Goal: Information Seeking & Learning: Find specific fact

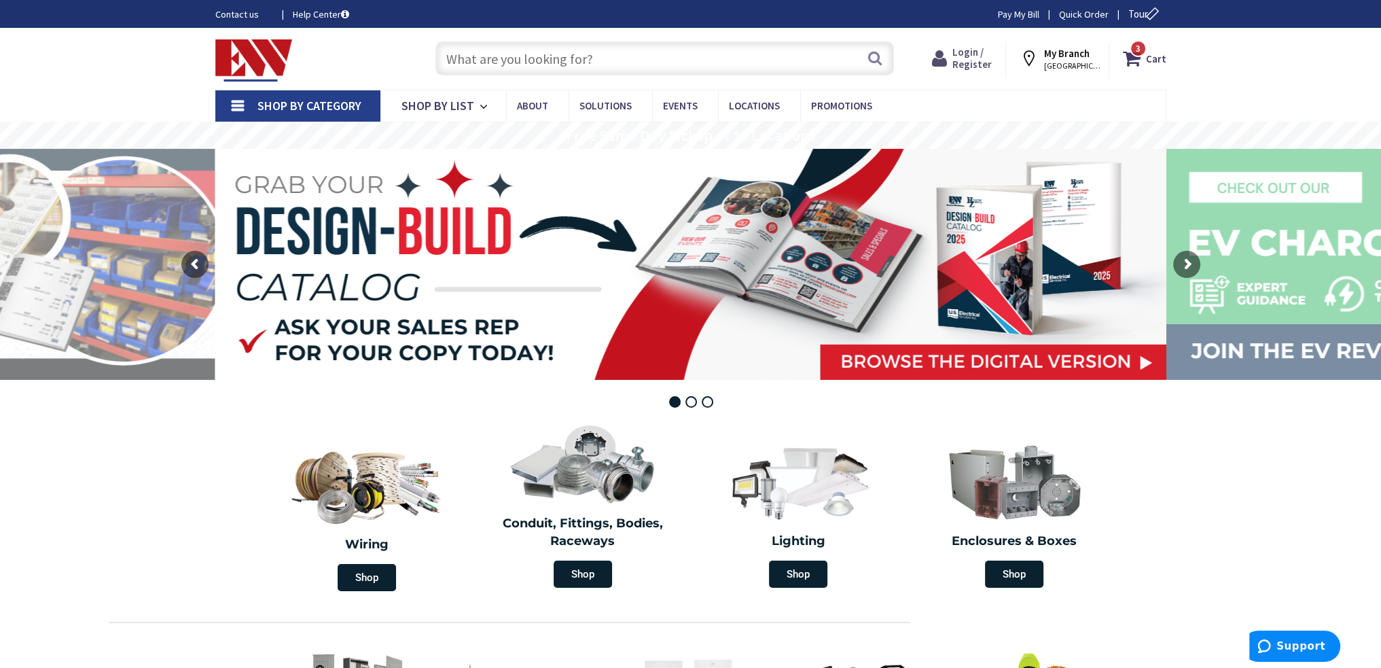
click at [975, 56] on span "Login / Register" at bounding box center [971, 58] width 39 height 25
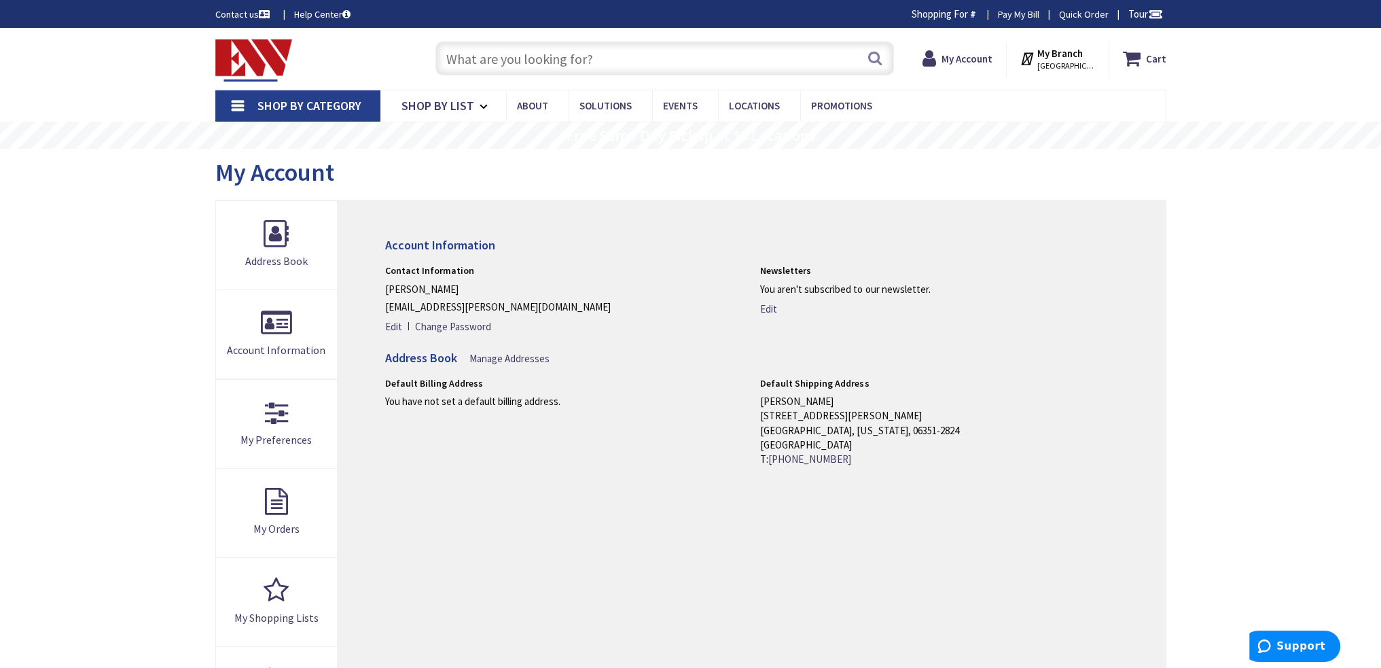
click at [654, 54] on input "text" at bounding box center [664, 58] width 458 height 34
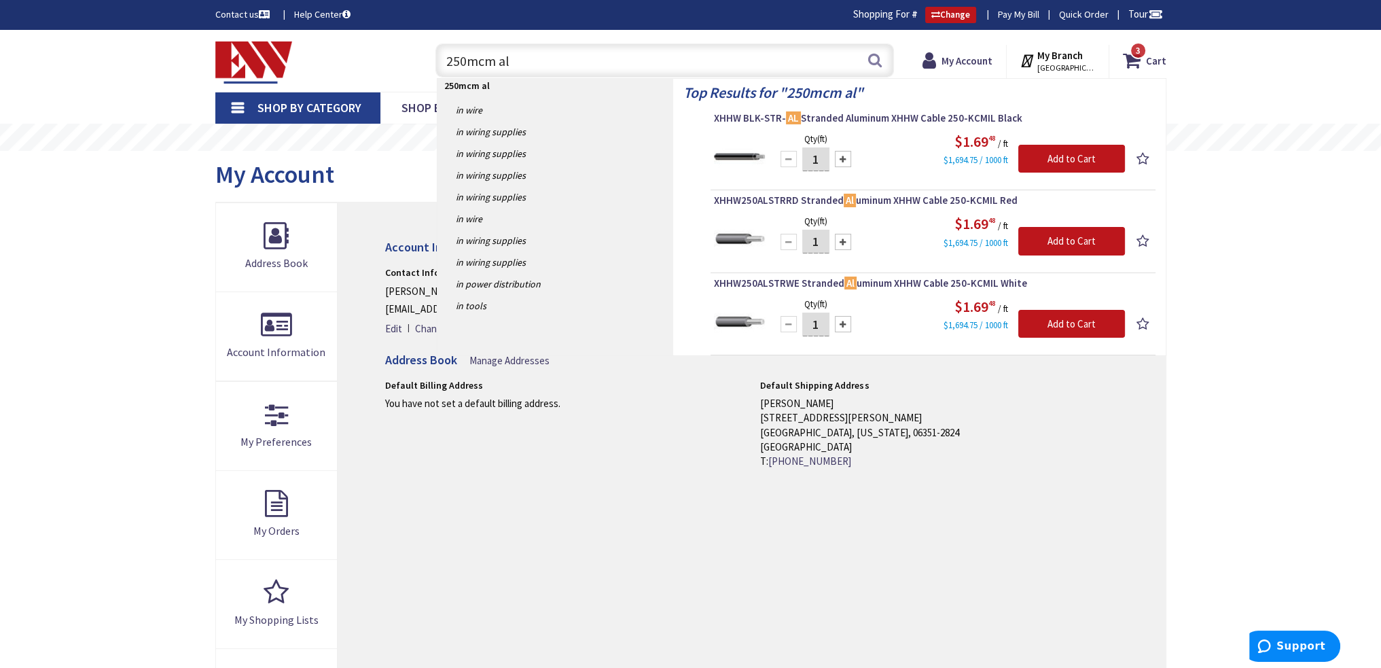
click at [660, 63] on input "250mcm al" at bounding box center [664, 60] width 458 height 34
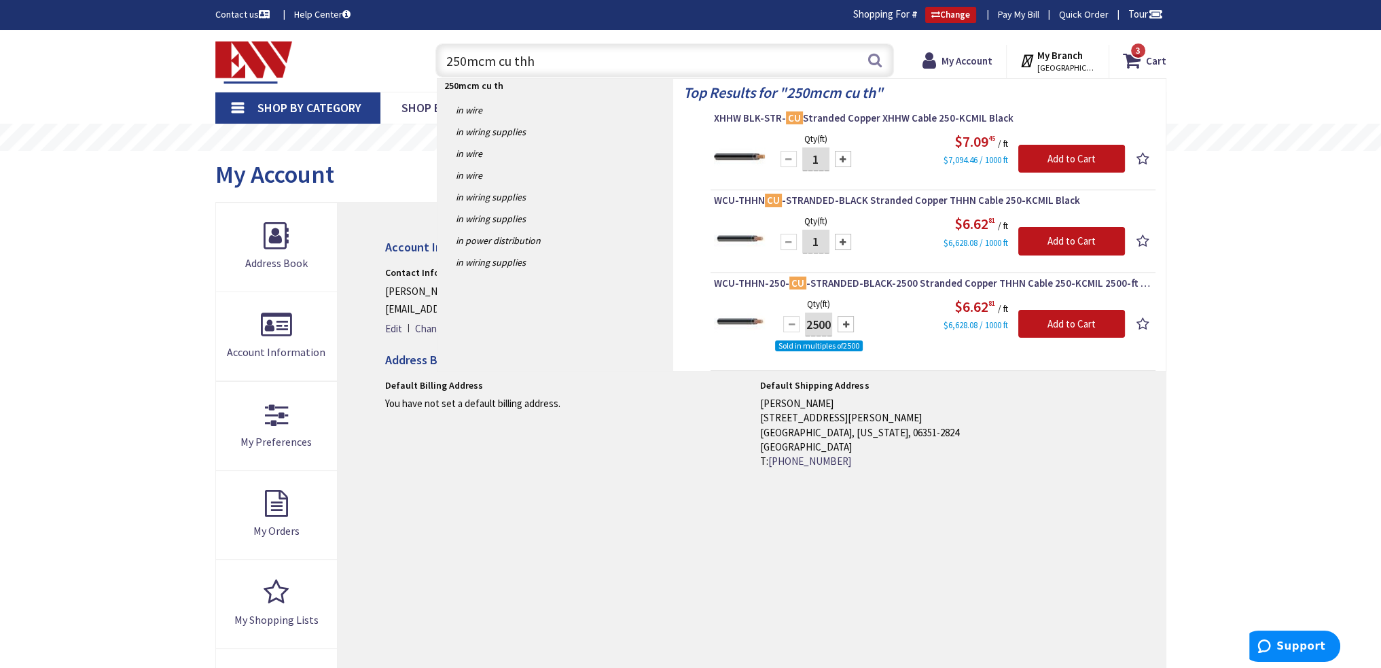
type input "250mcm cu thhn"
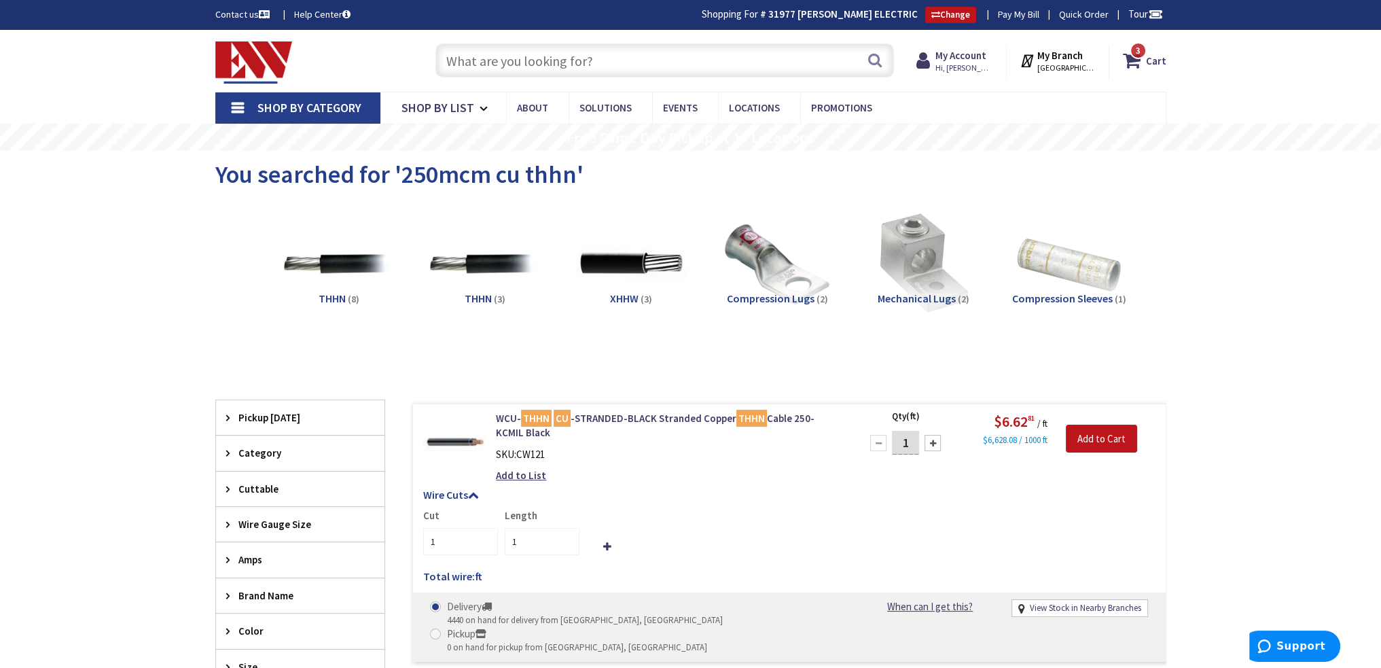
click at [531, 56] on input "text" at bounding box center [664, 60] width 458 height 34
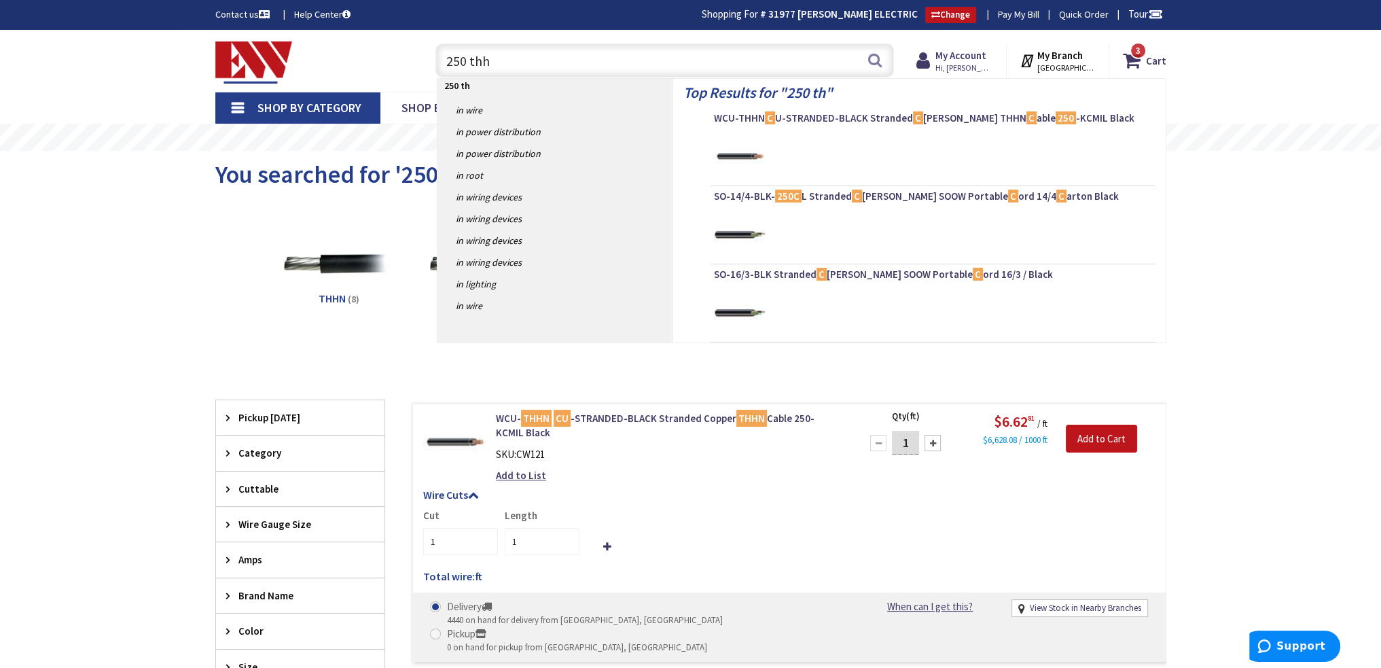
type input "250 thhn"
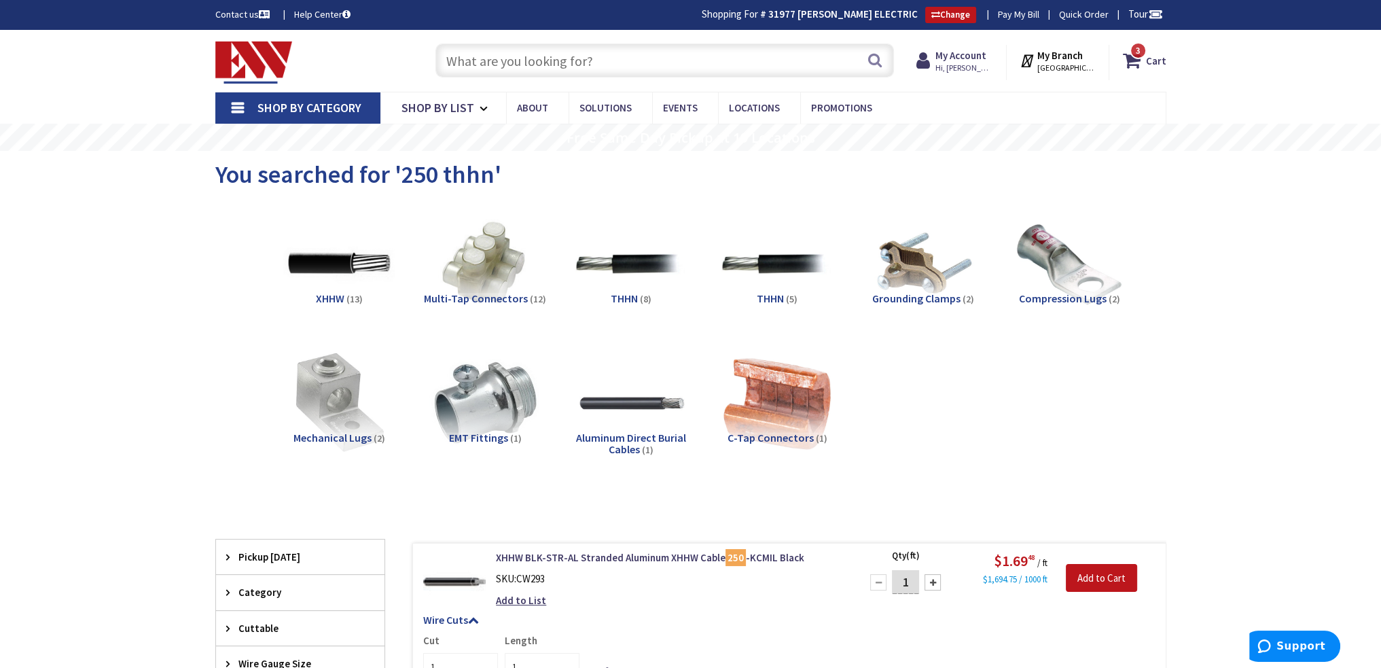
click at [626, 64] on input "text" at bounding box center [664, 60] width 458 height 34
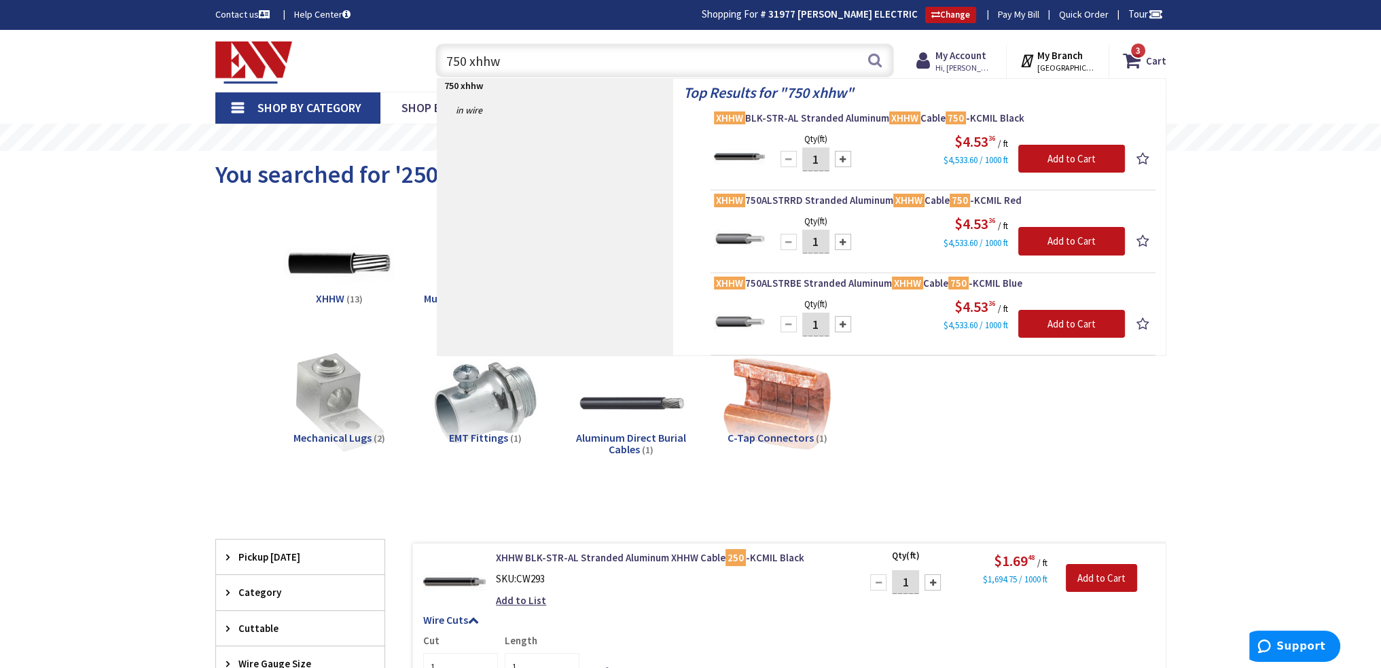
click at [513, 50] on input "750 xhhw" at bounding box center [664, 60] width 458 height 34
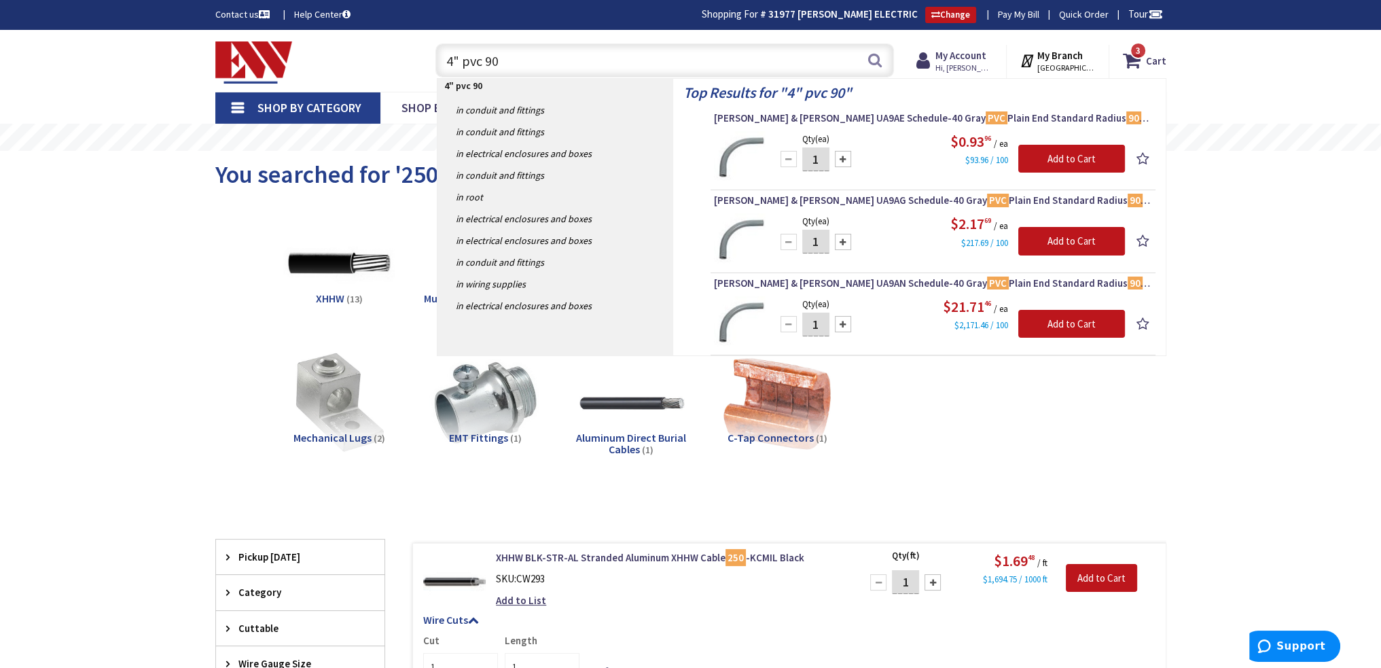
type input "4" pvc 90"
